Goal: Information Seeking & Learning: Learn about a topic

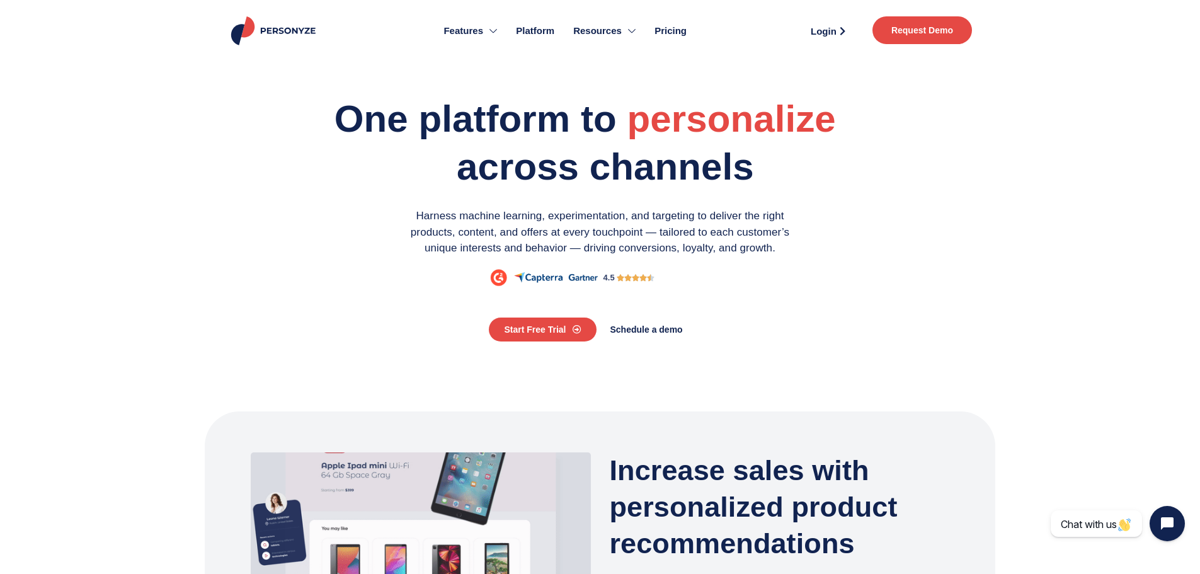
drag, startPoint x: 981, startPoint y: 466, endPoint x: 820, endPoint y: 131, distance: 371.4
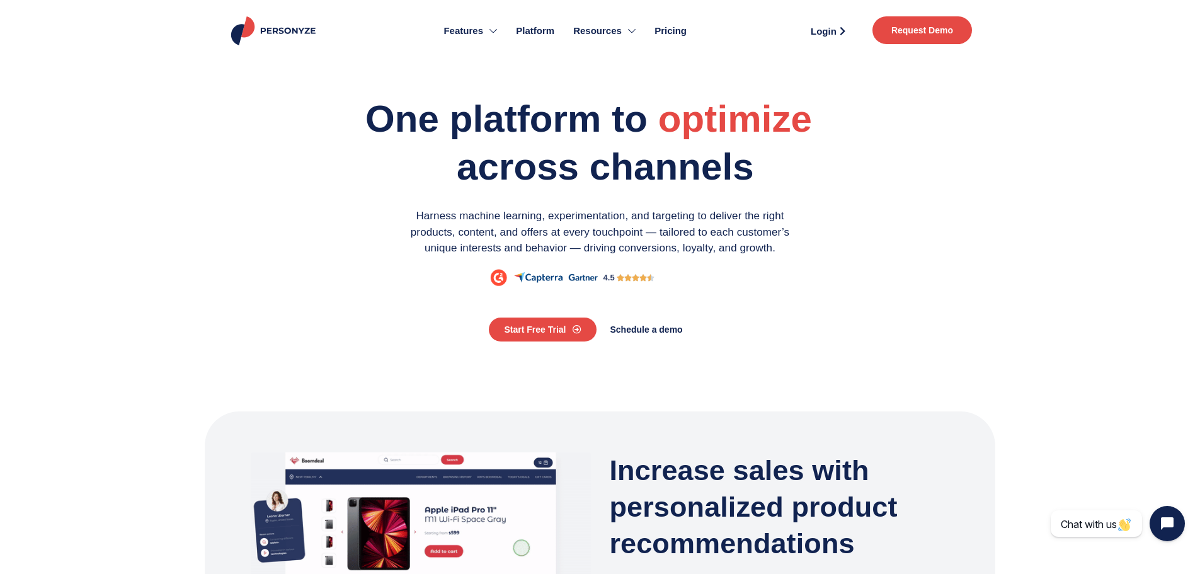
click at [667, 21] on link "Pricing" at bounding box center [670, 30] width 51 height 49
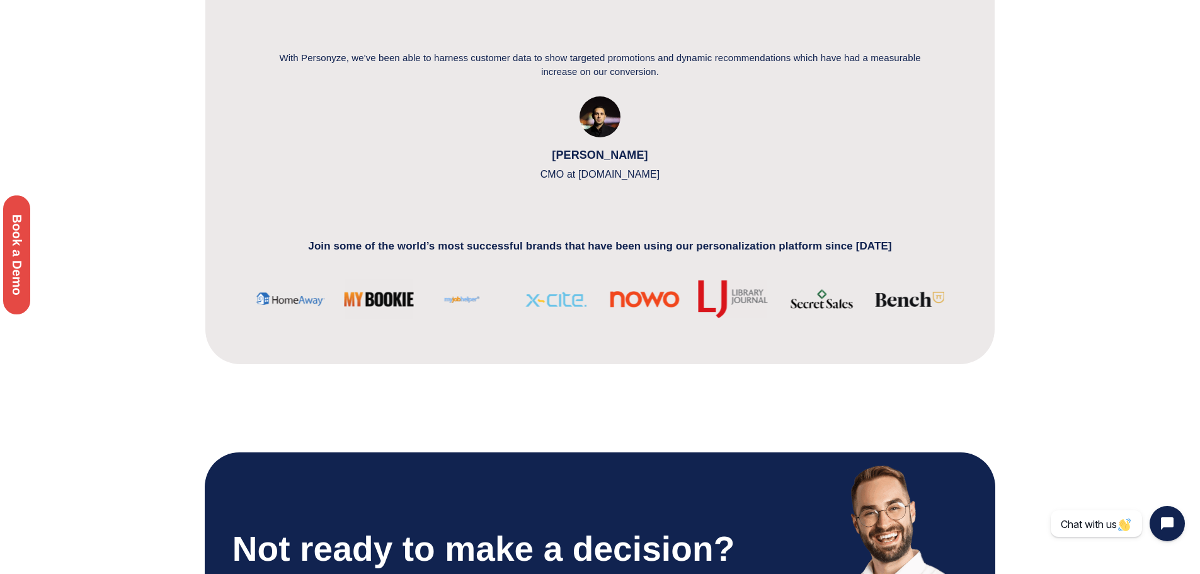
scroll to position [2646, 0]
